Goal: Find specific fact: Find contact information

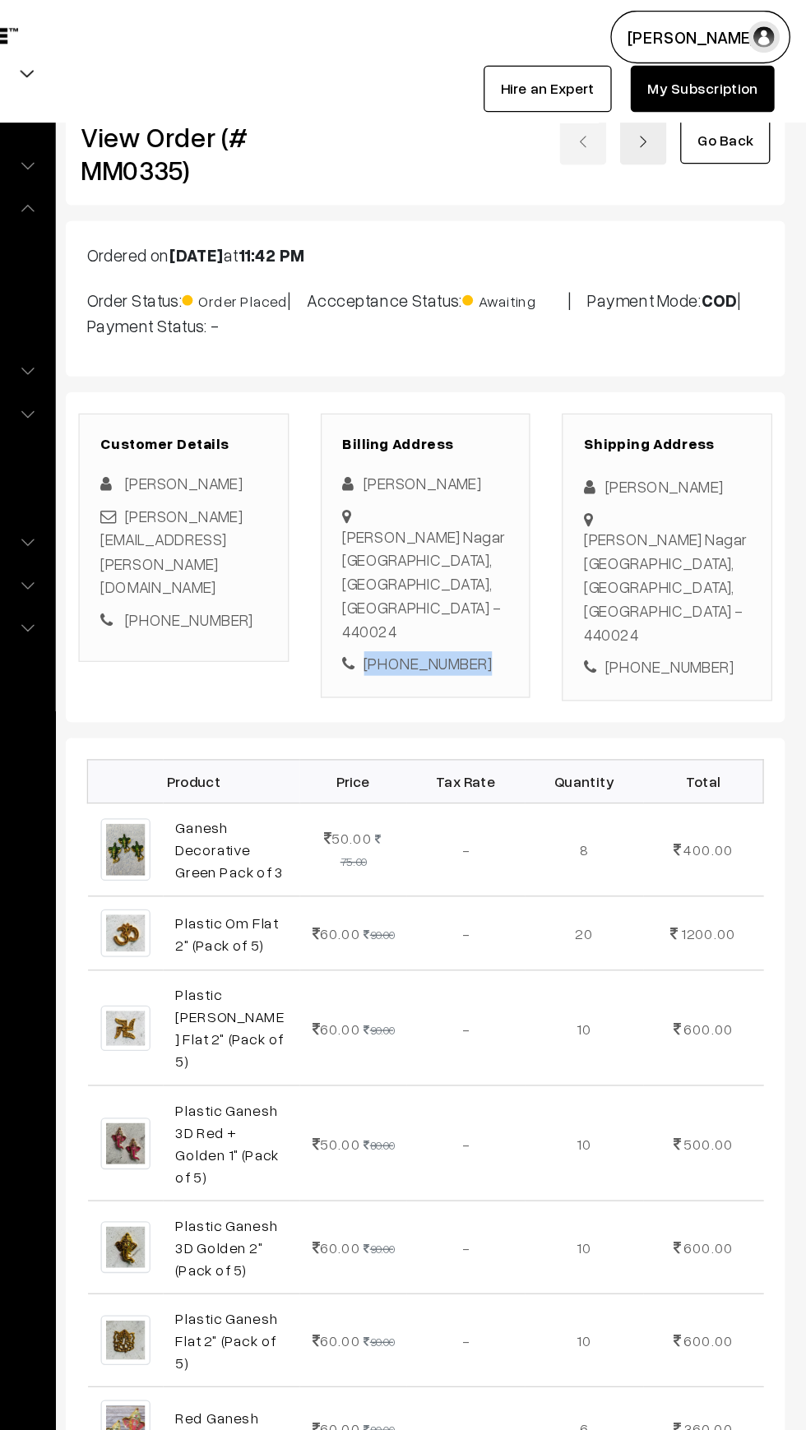
copy div "+91 8055638877"
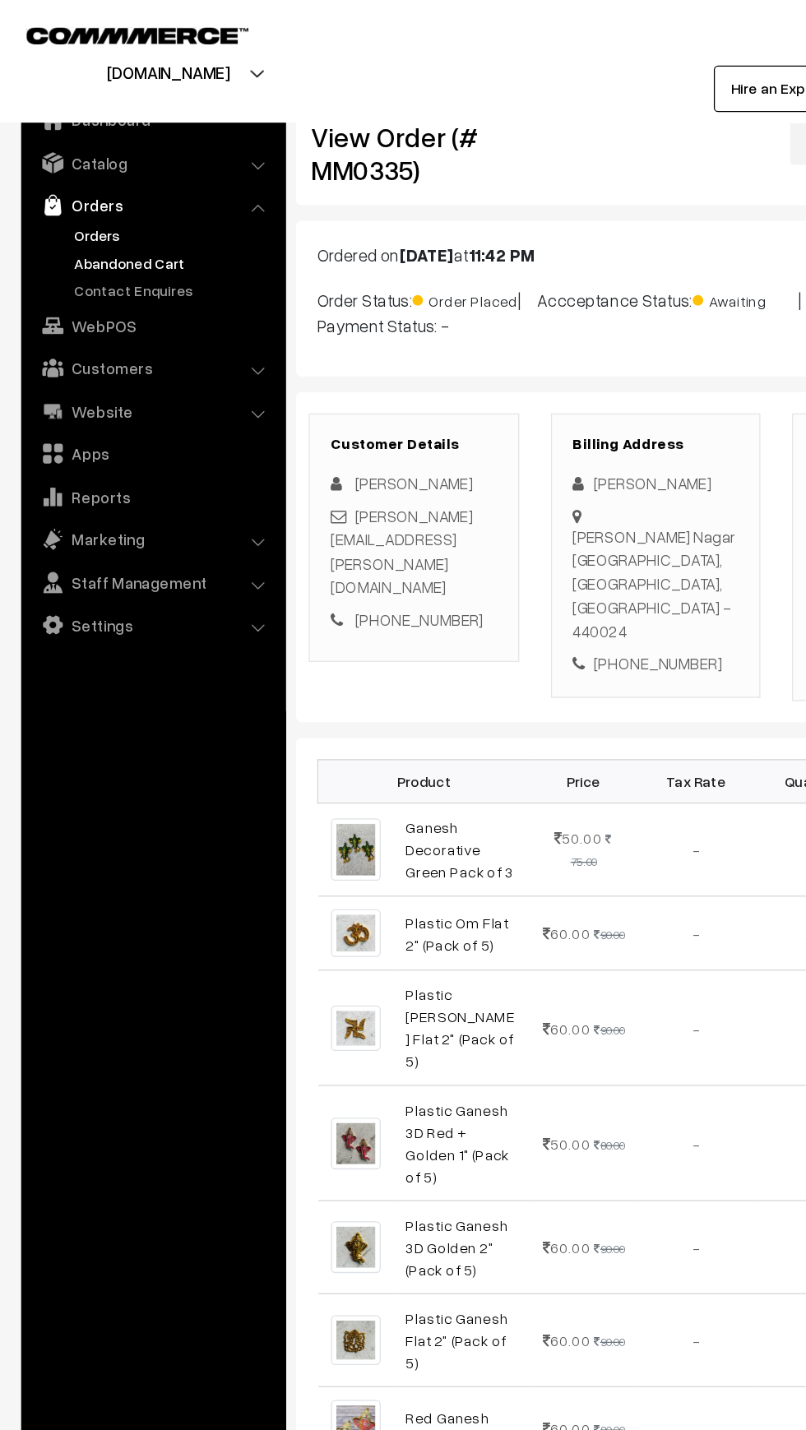
click at [67, 201] on link "Abandoned Cart" at bounding box center [134, 204] width 163 height 17
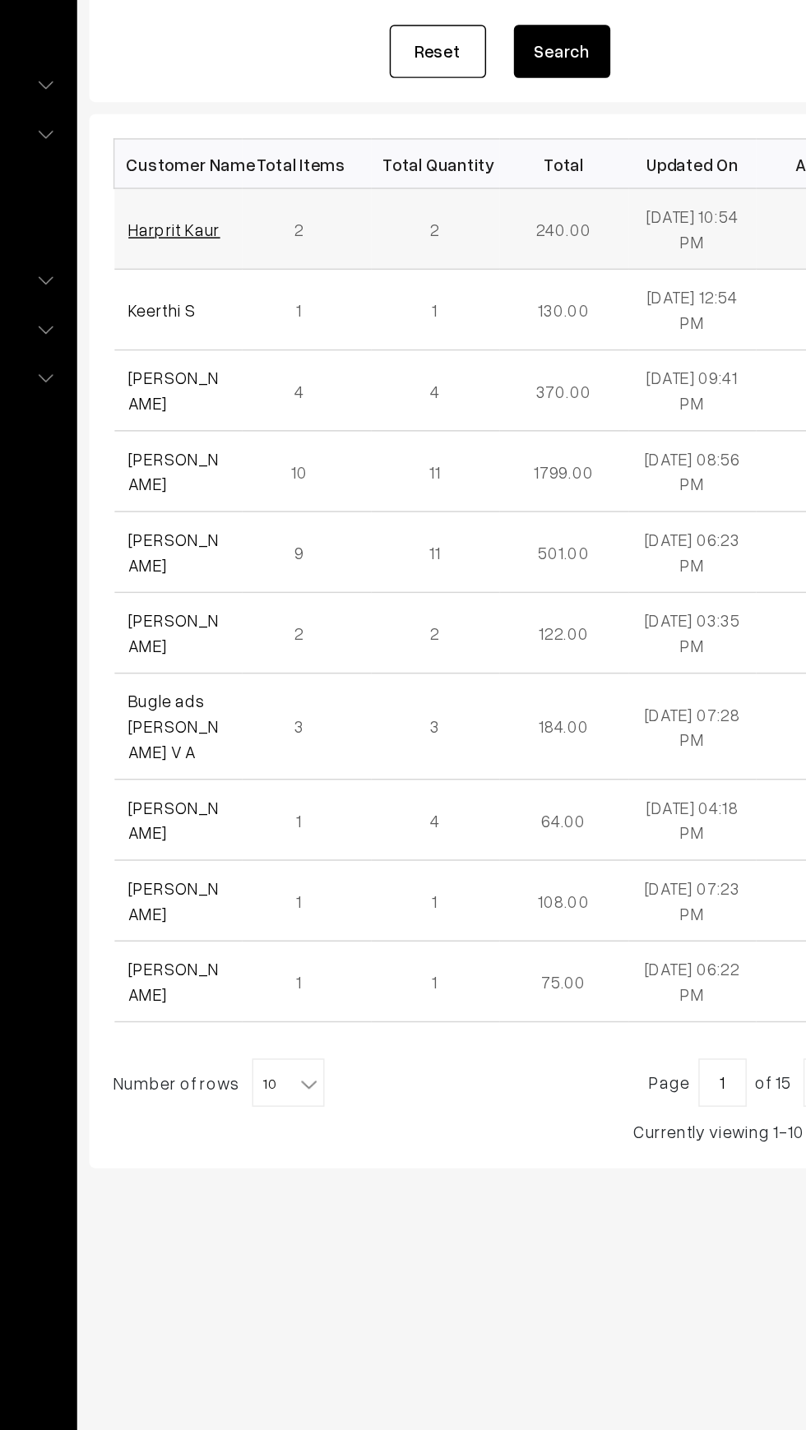
click at [271, 384] on link "Harprit Kaur" at bounding box center [288, 387] width 62 height 14
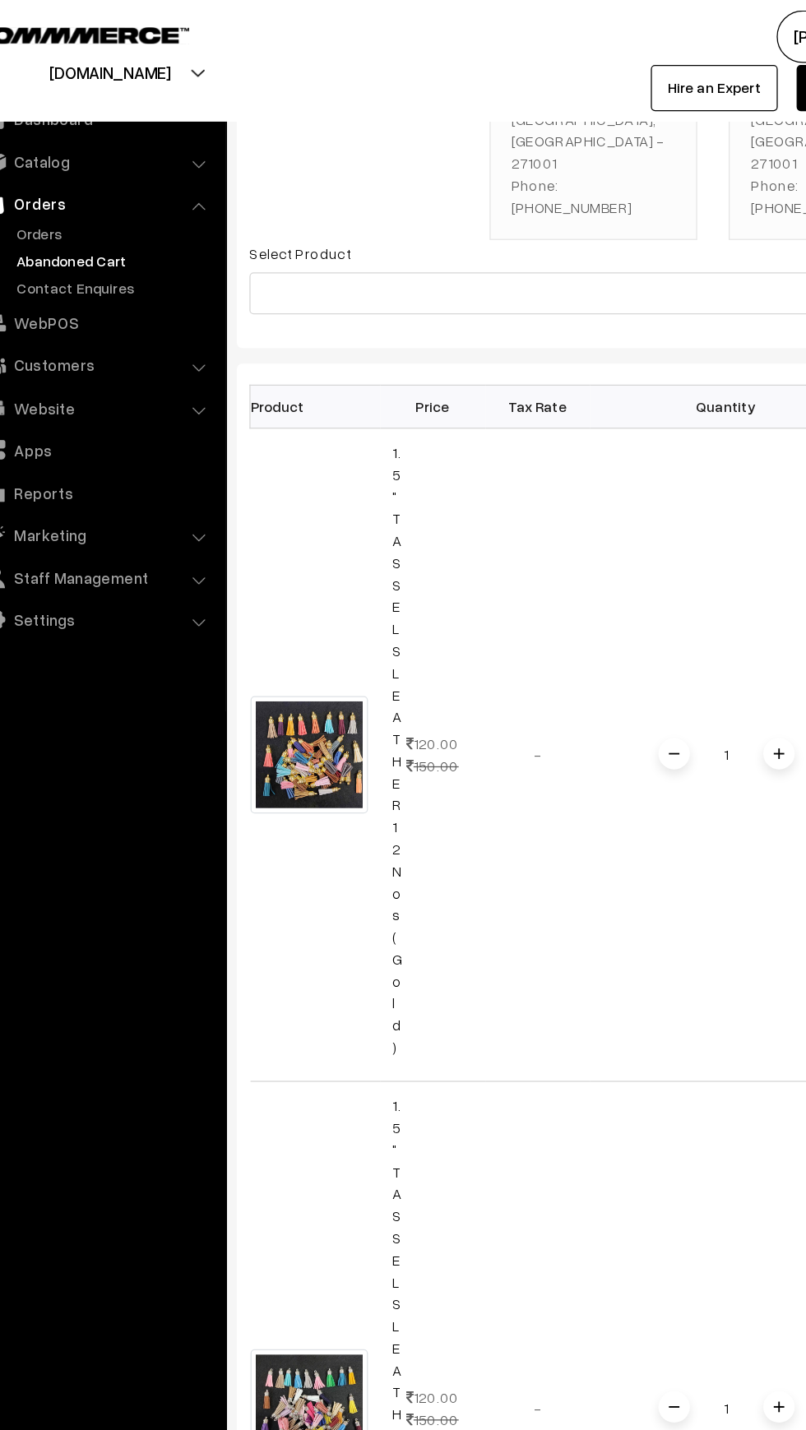
scroll to position [263, 0]
